Goal: Task Accomplishment & Management: Manage account settings

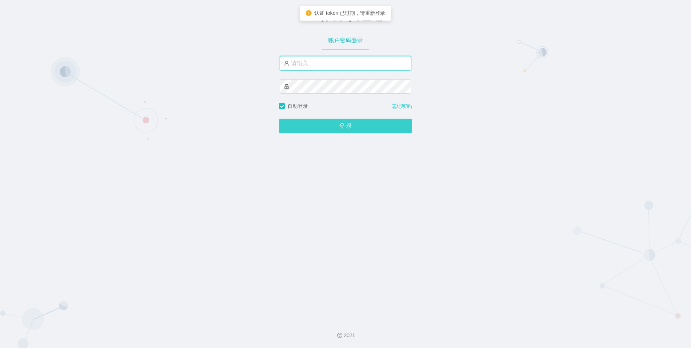
type input "dayu888"
click at [359, 123] on button "登 录" at bounding box center [345, 126] width 133 height 14
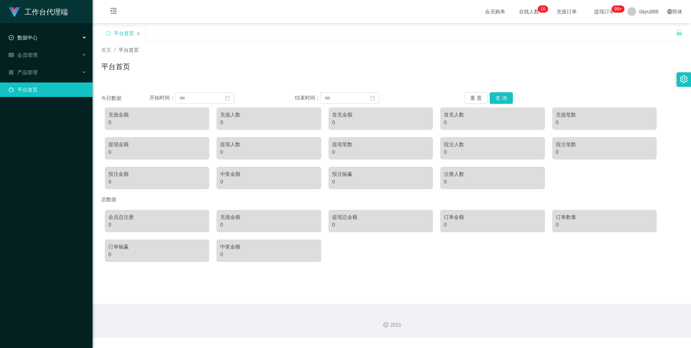
click at [25, 38] on span "数据中心" at bounding box center [23, 38] width 29 height 6
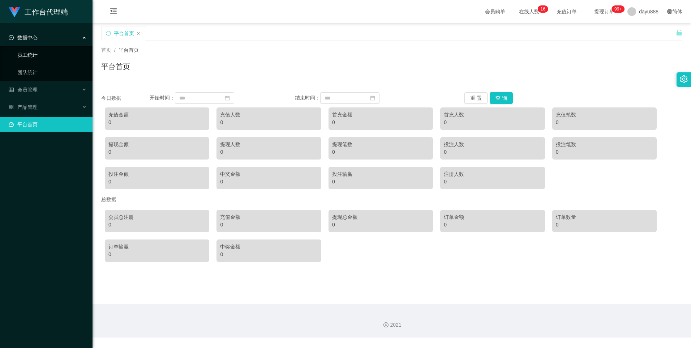
click at [21, 55] on link "员工统计" at bounding box center [51, 55] width 69 height 14
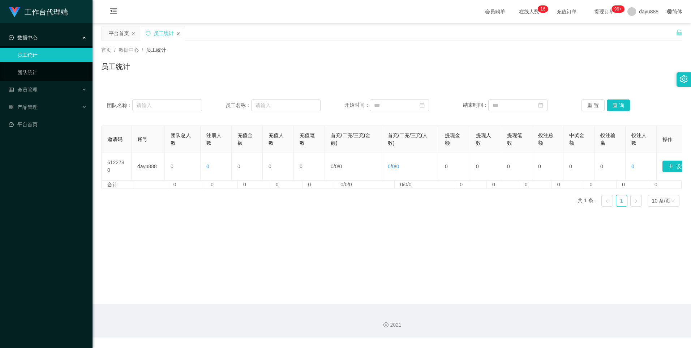
click at [179, 34] on icon "图标: close" at bounding box center [178, 33] width 4 height 4
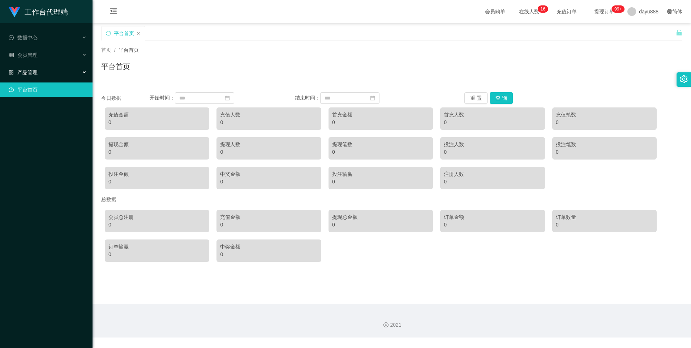
click at [31, 75] on span "产品管理" at bounding box center [23, 72] width 29 height 6
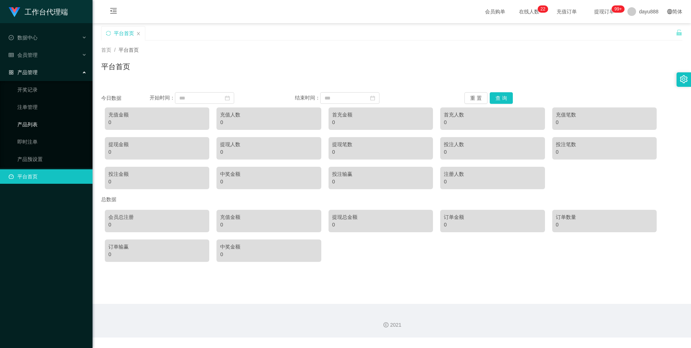
click at [25, 125] on link "产品列表" at bounding box center [51, 124] width 69 height 14
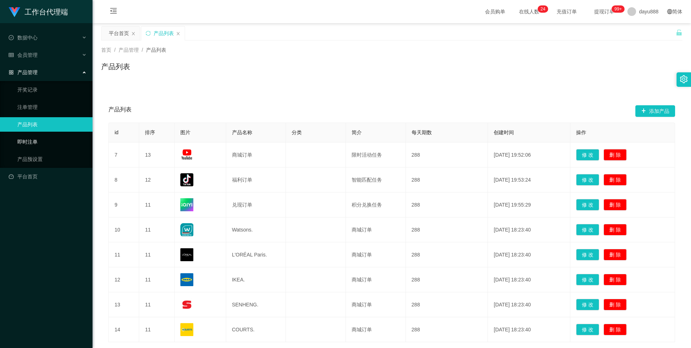
click at [19, 138] on link "即时注单" at bounding box center [51, 142] width 69 height 14
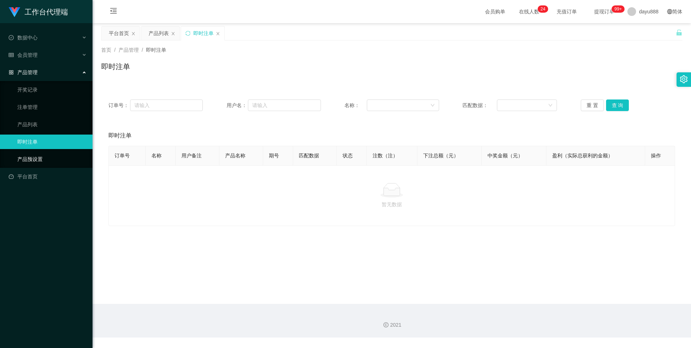
click at [36, 159] on link "产品预设置" at bounding box center [51, 159] width 69 height 14
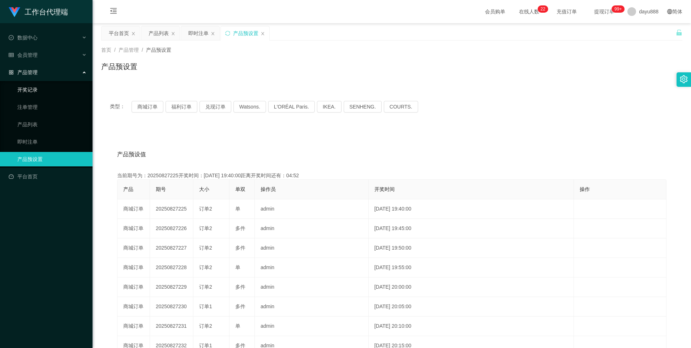
click at [29, 90] on link "开奖记录" at bounding box center [51, 89] width 69 height 14
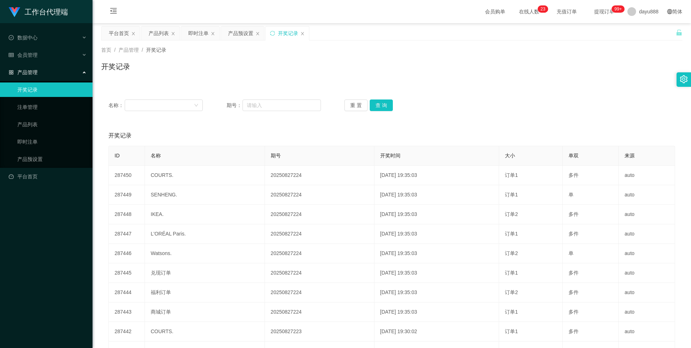
click at [27, 71] on span "产品管理" at bounding box center [23, 72] width 29 height 6
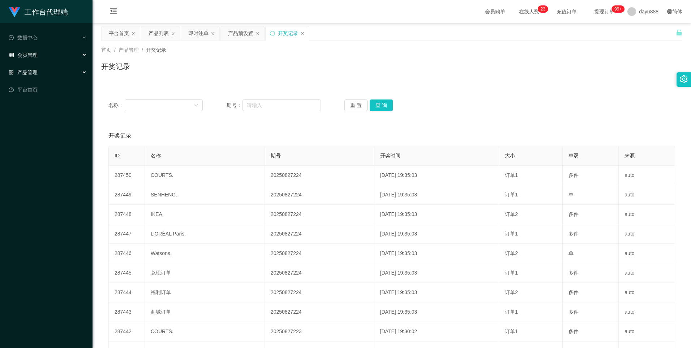
click at [39, 56] on div "会员管理" at bounding box center [46, 55] width 93 height 14
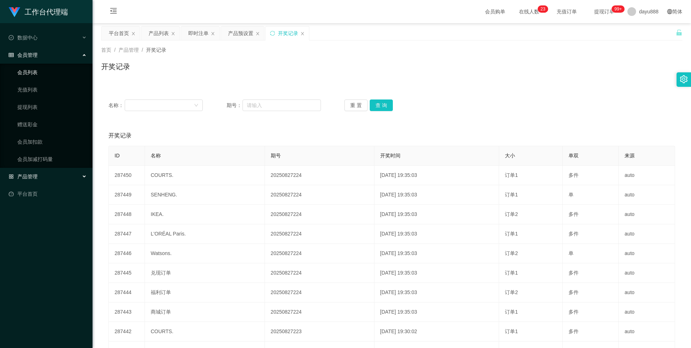
click at [38, 72] on link "会员列表" at bounding box center [51, 72] width 69 height 14
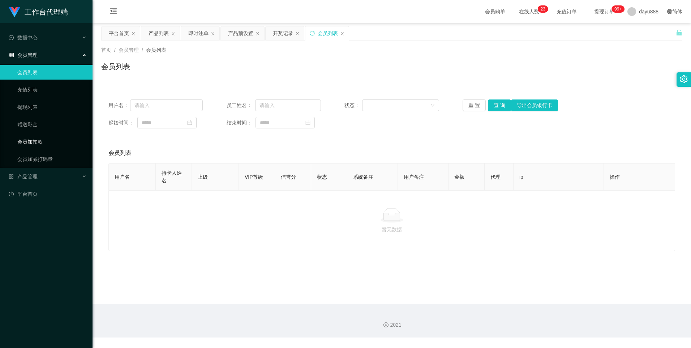
click at [39, 144] on link "会员加扣款" at bounding box center [51, 142] width 69 height 14
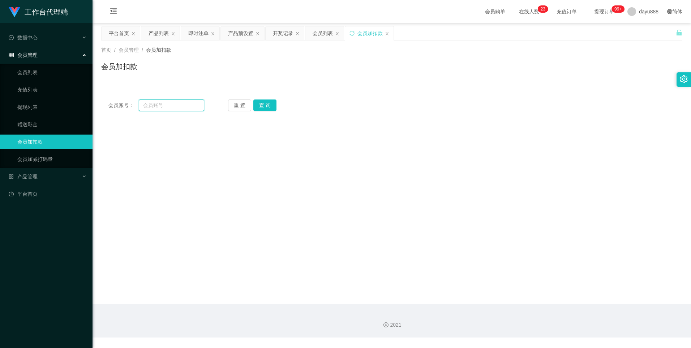
click at [168, 104] on input "text" at bounding box center [171, 105] width 65 height 12
type input "你"
type input "s"
